Goal: Download file/media

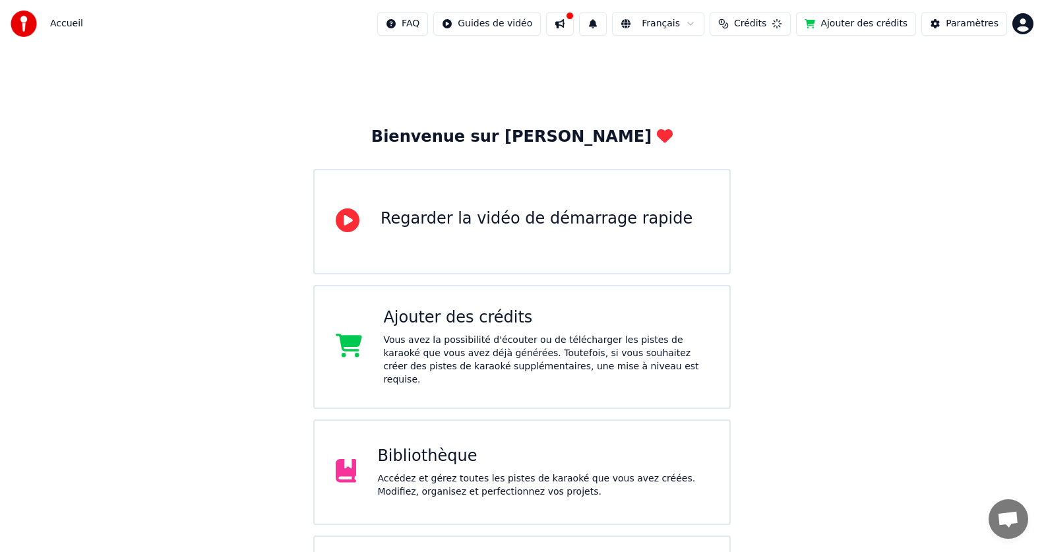
click at [468, 377] on div "Ajouter des crédits Vous avez la possibilité d'écouter ou de télécharger les pi…" at bounding box center [521, 347] width 417 height 124
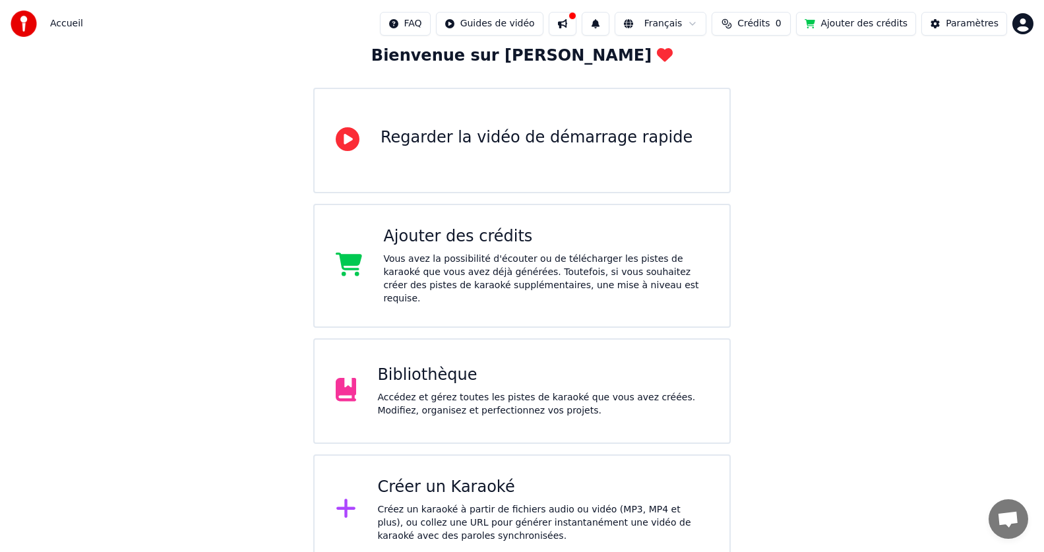
click at [586, 391] on div "Accédez et gérez toutes les pistes de karaoké que vous avez créées. Modifiez, o…" at bounding box center [542, 404] width 331 height 26
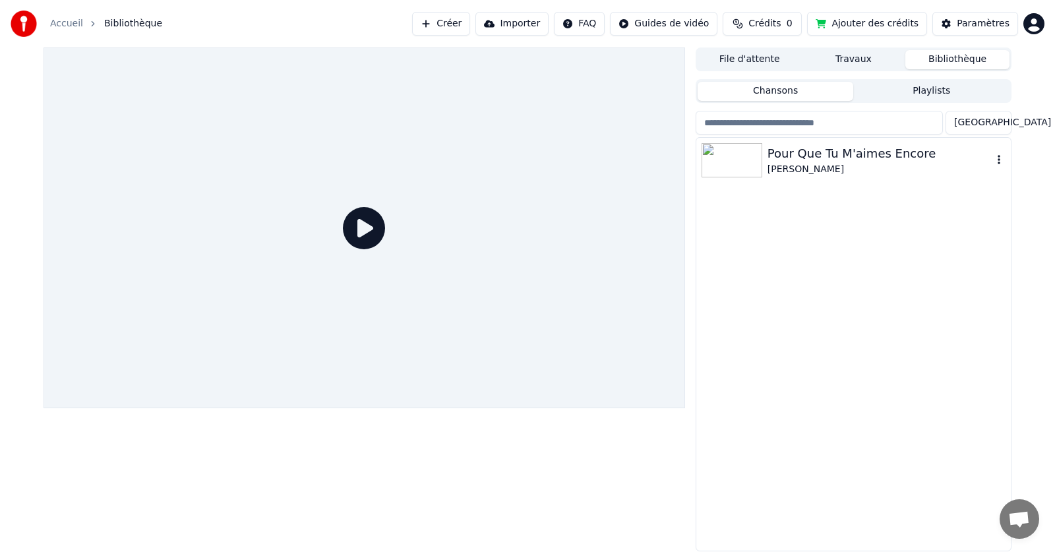
click at [777, 182] on div "Pour Que Tu M'aimes Encore [PERSON_NAME]" at bounding box center [853, 160] width 314 height 45
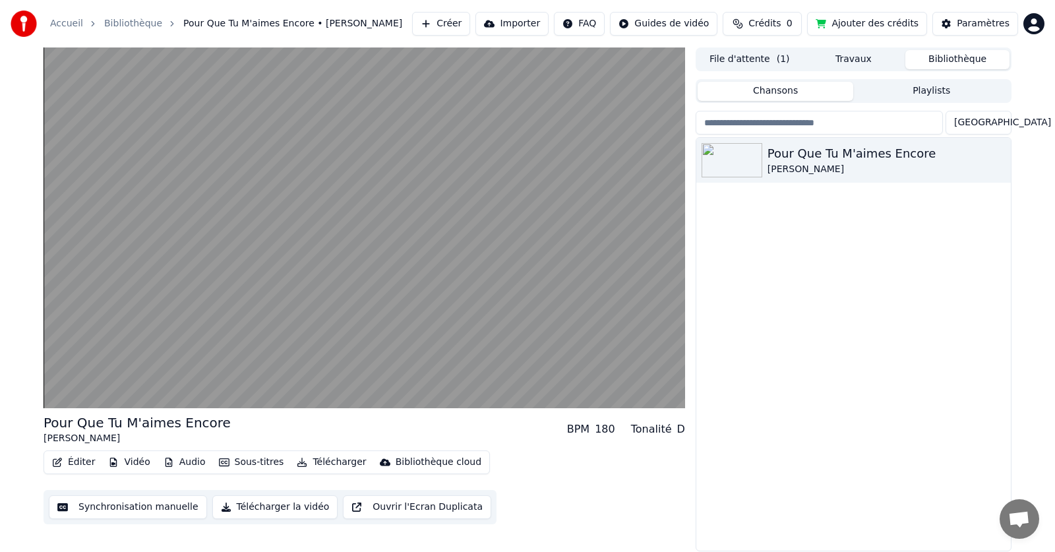
click at [320, 266] on video at bounding box center [365, 227] width 642 height 361
click at [316, 273] on video at bounding box center [365, 227] width 642 height 361
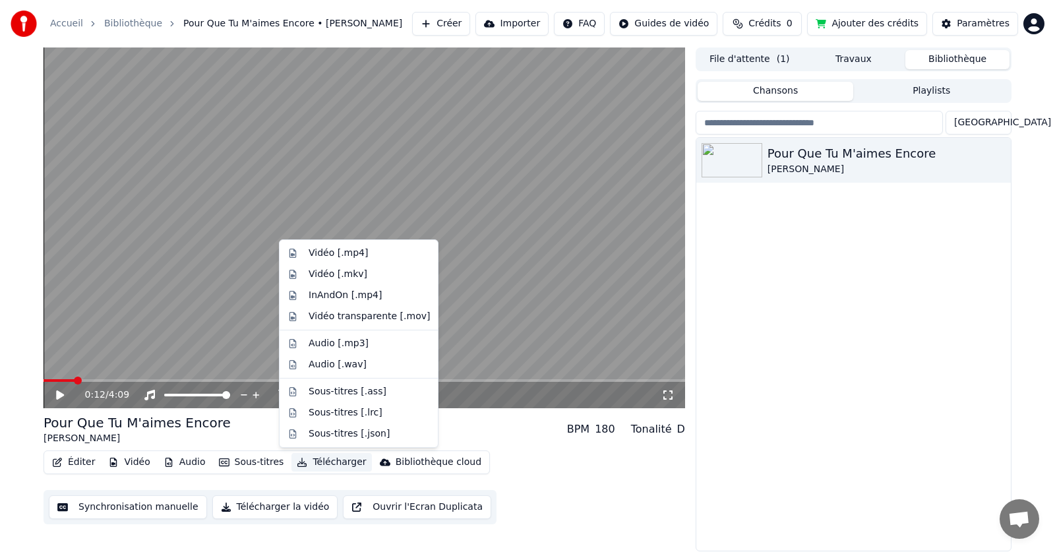
click at [332, 462] on button "Télécharger" at bounding box center [331, 462] width 80 height 18
click at [341, 252] on div "Vidéo [.mp4]" at bounding box center [338, 253] width 59 height 13
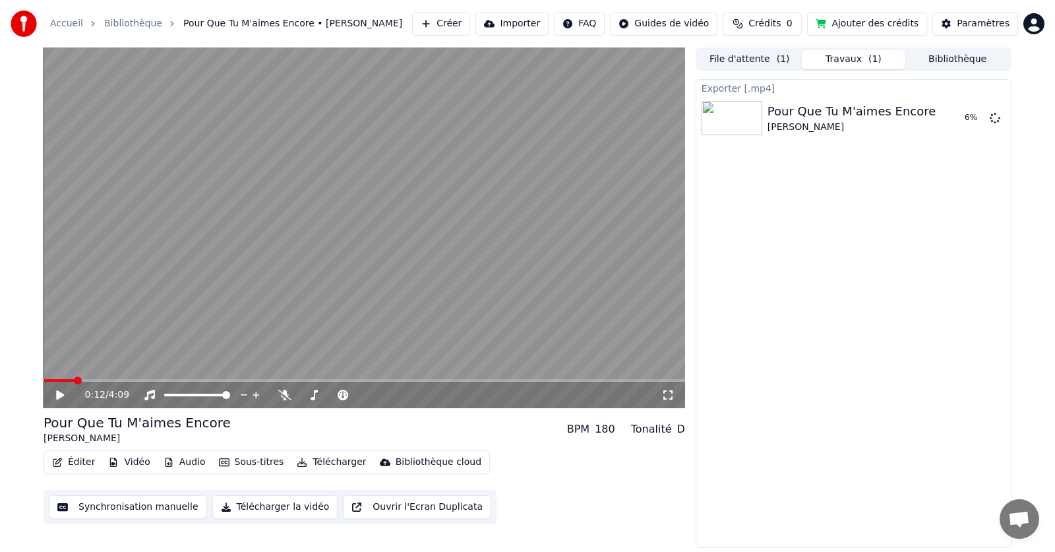
click at [804, 420] on div "Exporter [.mp4] Pour Que Tu M'aimes Encore [PERSON_NAME] 6 %" at bounding box center [854, 313] width 316 height 469
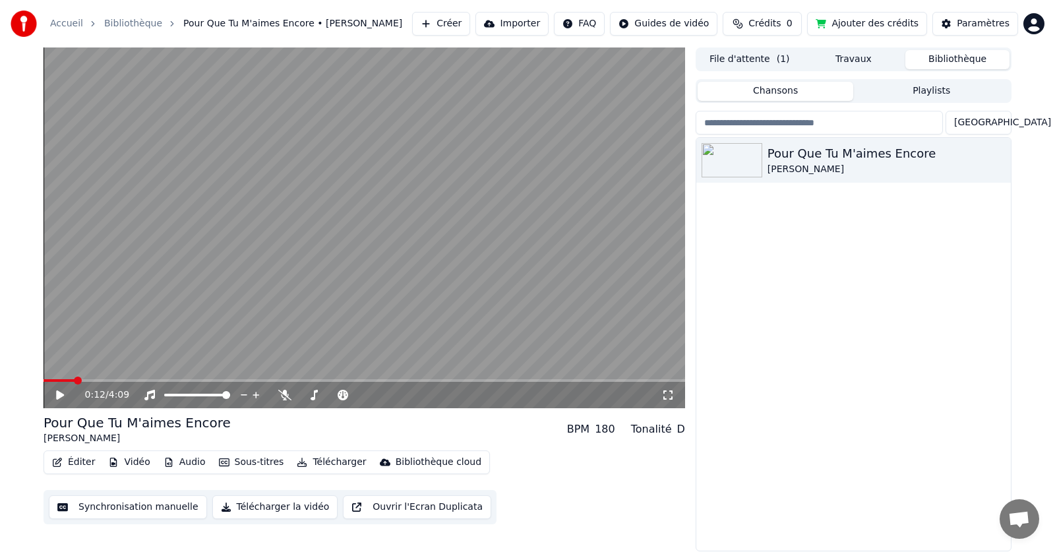
click at [951, 56] on button "Bibliothèque" at bounding box center [957, 59] width 104 height 19
click at [994, 162] on icon "button" at bounding box center [998, 159] width 13 height 11
